Goal: Information Seeking & Learning: Learn about a topic

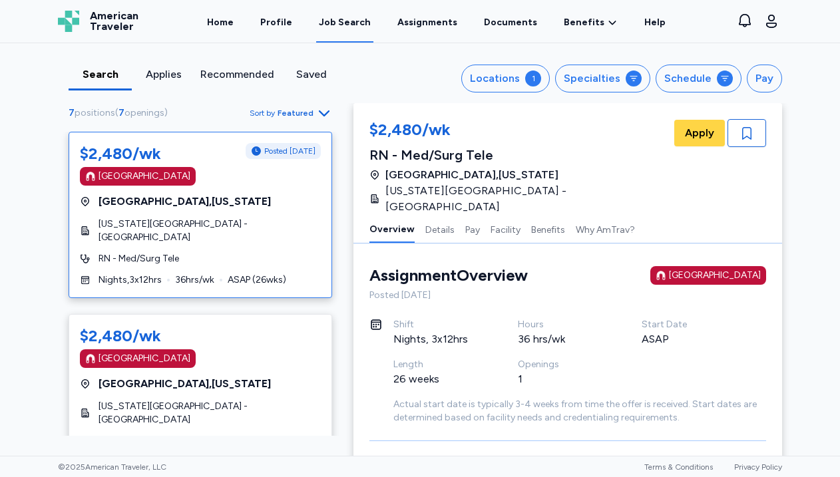
click at [105, 71] on div "Search" at bounding box center [100, 75] width 53 height 16
click at [482, 86] on div "Locations" at bounding box center [495, 79] width 50 height 16
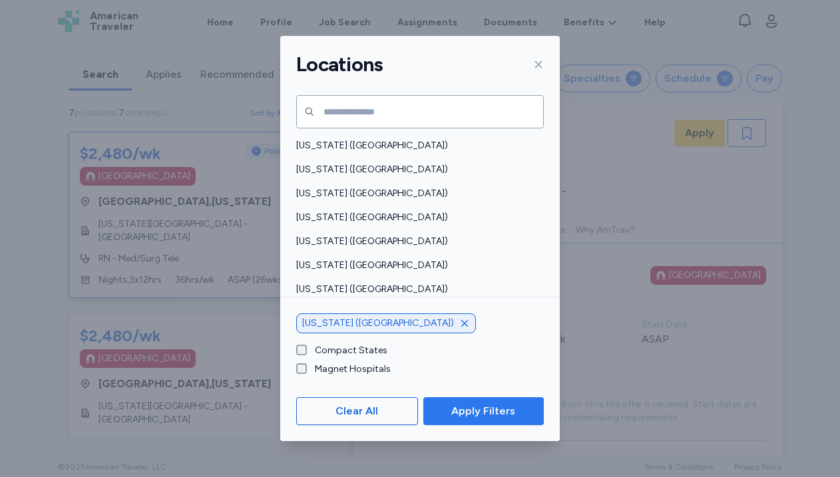
click at [477, 413] on span "Apply Filters" at bounding box center [483, 412] width 64 height 16
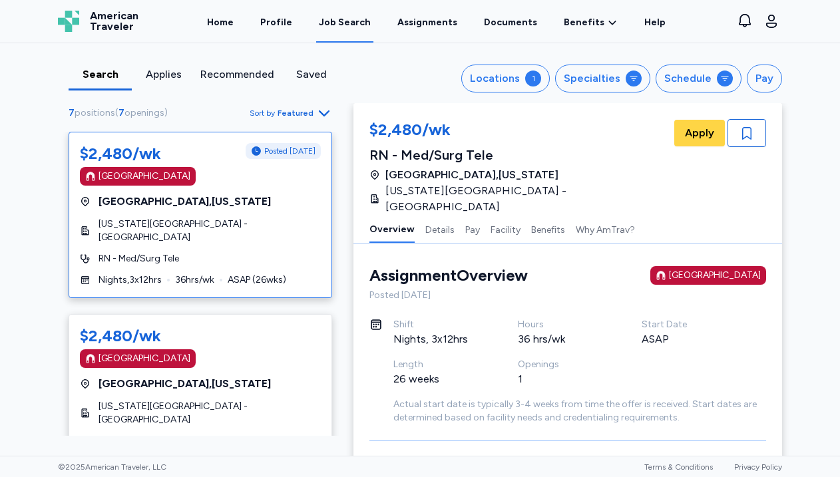
click at [317, 114] on icon "button" at bounding box center [324, 113] width 16 height 16
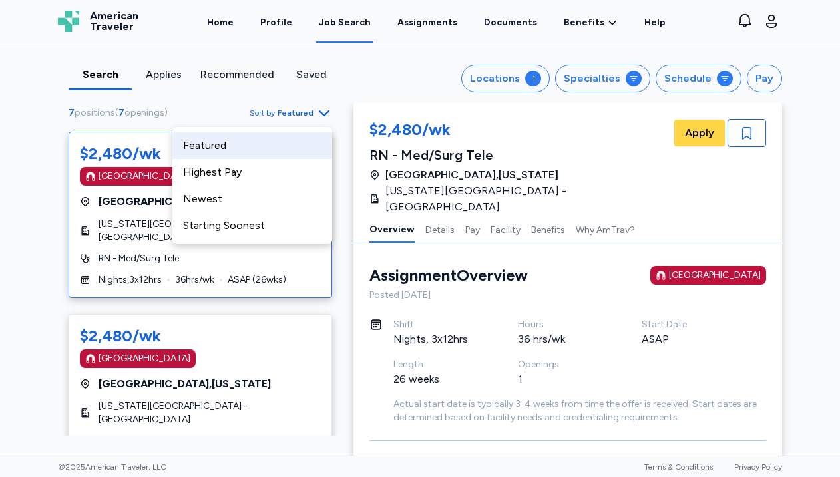
click at [384, 75] on div "Locations 1 Specialties Schedule Pay" at bounding box center [573, 79] width 418 height 28
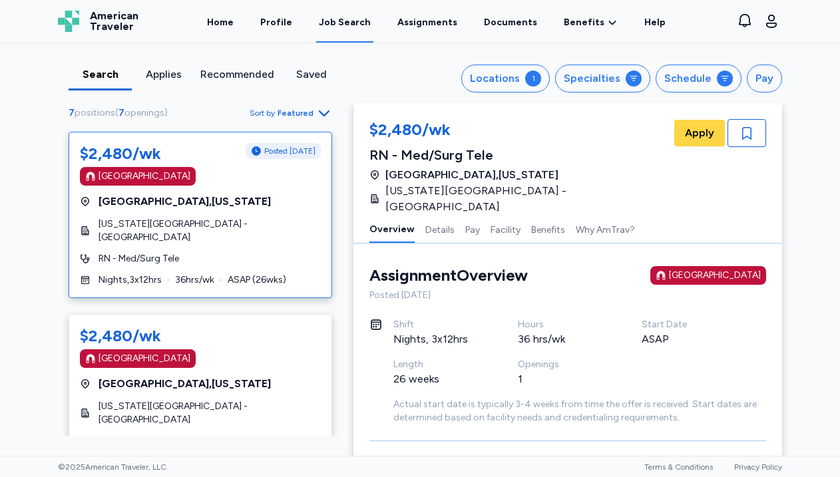
click at [342, 21] on div "Job Search" at bounding box center [345, 22] width 52 height 13
click at [353, 20] on div "Job Search" at bounding box center [345, 22] width 52 height 13
click at [231, 20] on link "Home" at bounding box center [220, 21] width 32 height 41
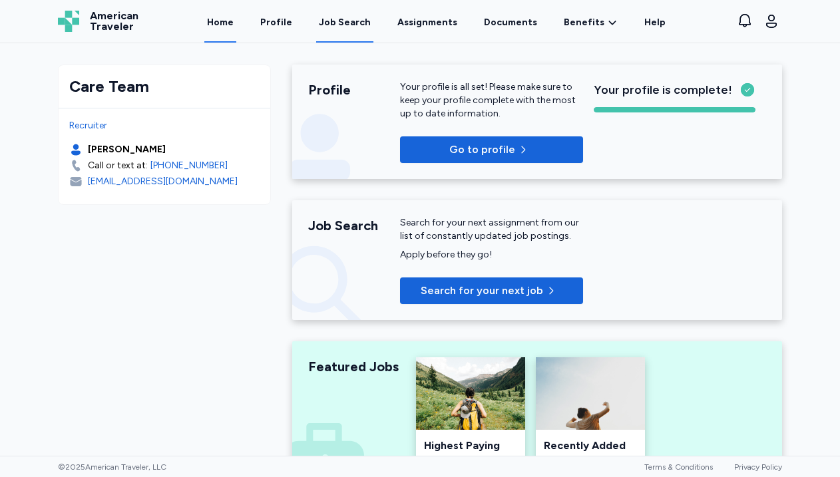
click at [356, 32] on link "Job Search" at bounding box center [344, 21] width 57 height 41
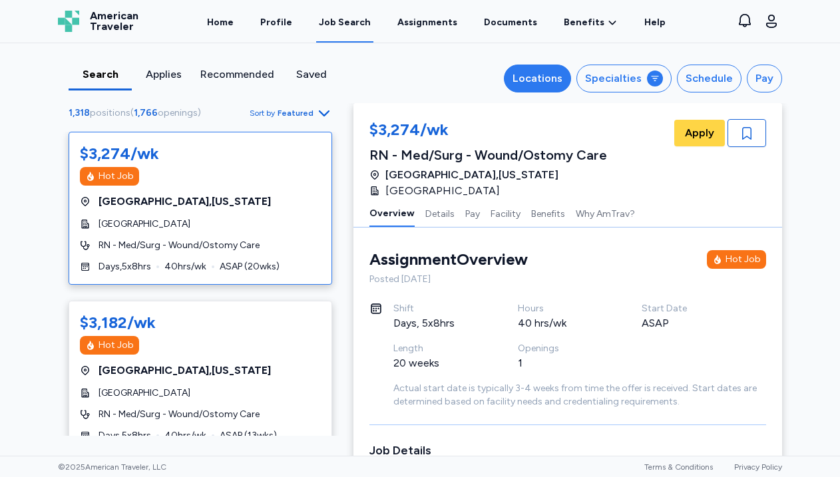
click at [543, 76] on div "Locations" at bounding box center [538, 79] width 50 height 16
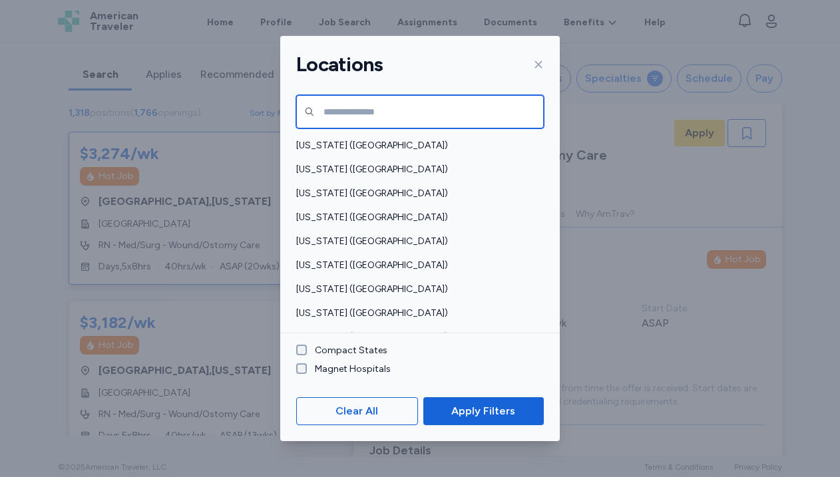
click at [342, 113] on input "text" at bounding box center [420, 111] width 248 height 33
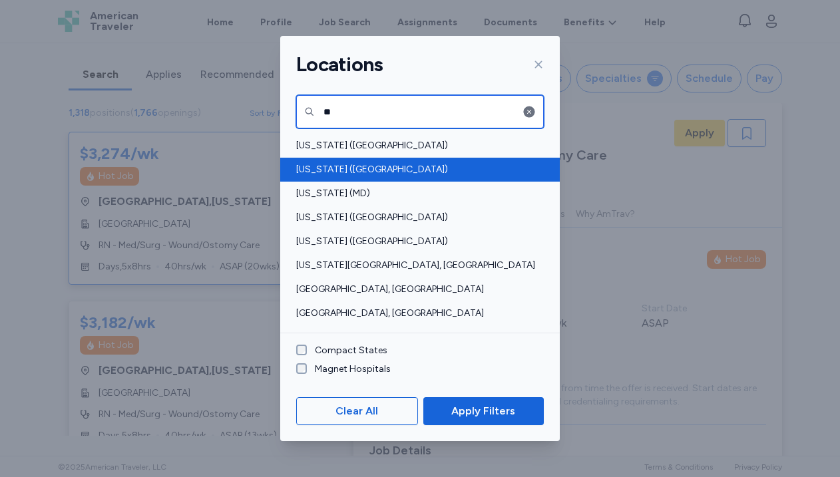
type input "**"
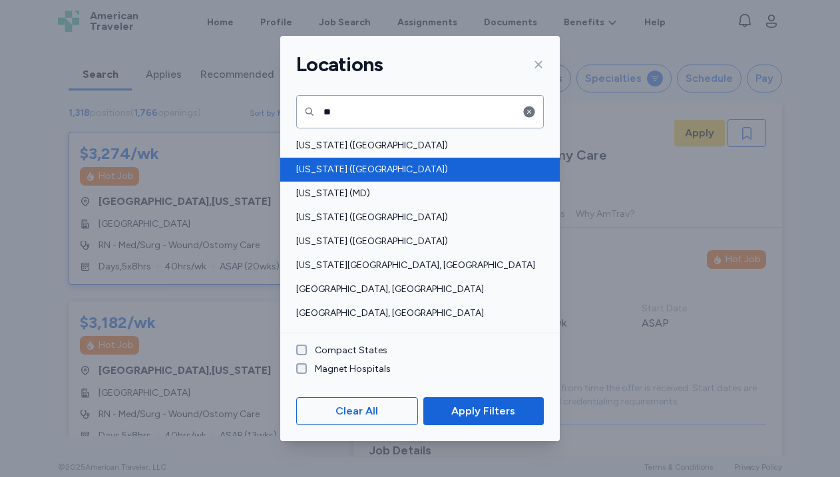
click at [327, 170] on span "[US_STATE] ([GEOGRAPHIC_DATA])" at bounding box center [416, 169] width 240 height 13
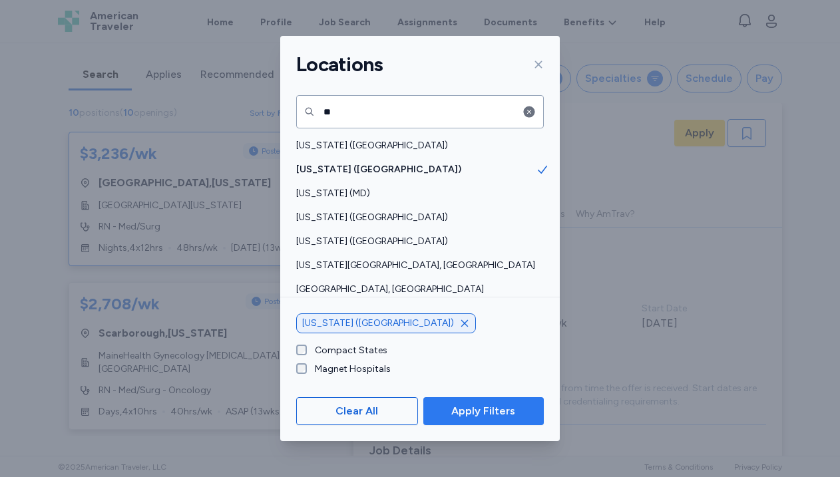
click at [479, 413] on span "Apply Filters" at bounding box center [483, 412] width 64 height 16
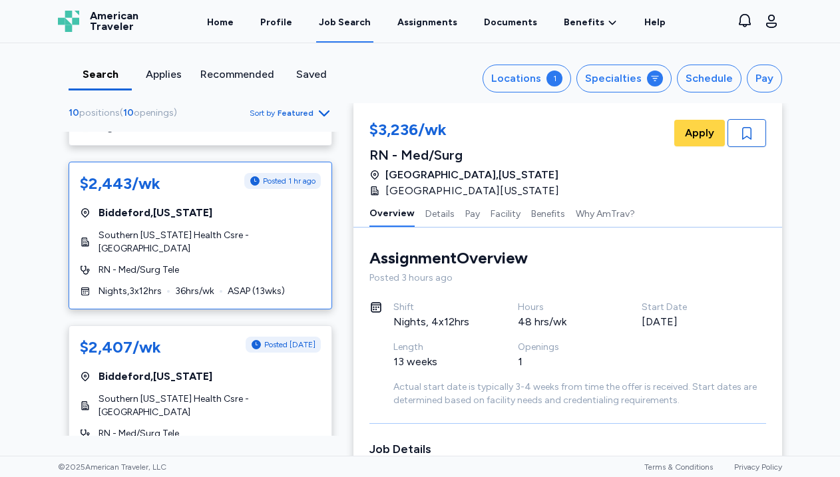
scroll to position [822, 0]
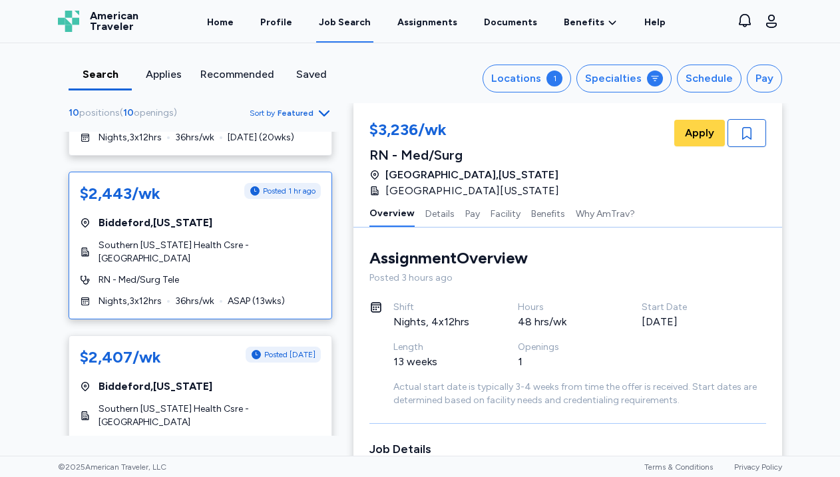
click at [236, 220] on div "$2,443/wk Posted 1 hr ago [GEOGRAPHIC_DATA] , [US_STATE] [GEOGRAPHIC_DATA][US_S…" at bounding box center [201, 246] width 264 height 148
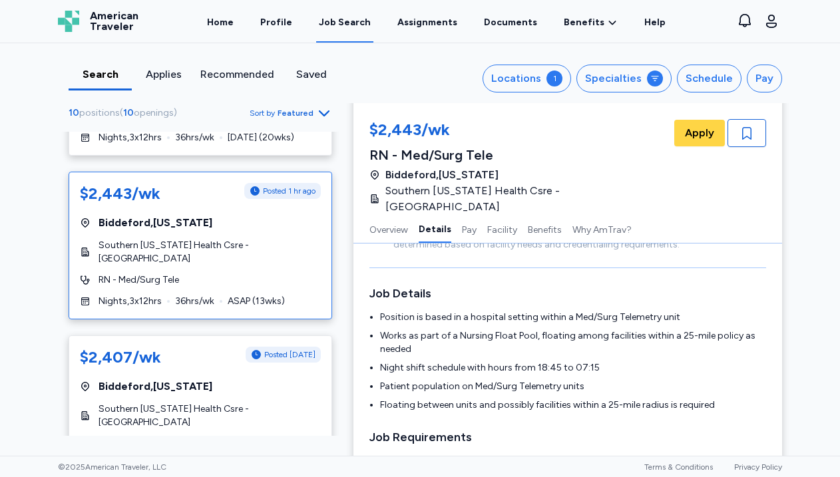
scroll to position [158, 0]
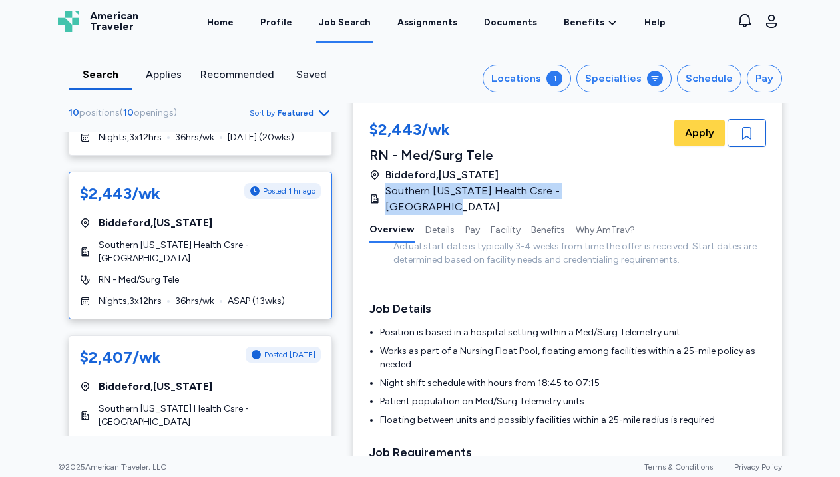
drag, startPoint x: 384, startPoint y: 188, endPoint x: 619, endPoint y: 192, distance: 235.7
click at [619, 192] on div "[GEOGRAPHIC_DATA] , [US_STATE] Southern [US_STATE] Health [GEOGRAPHIC_DATA] - […" at bounding box center [521, 191] width 302 height 48
